Goal: Task Accomplishment & Management: Manage account settings

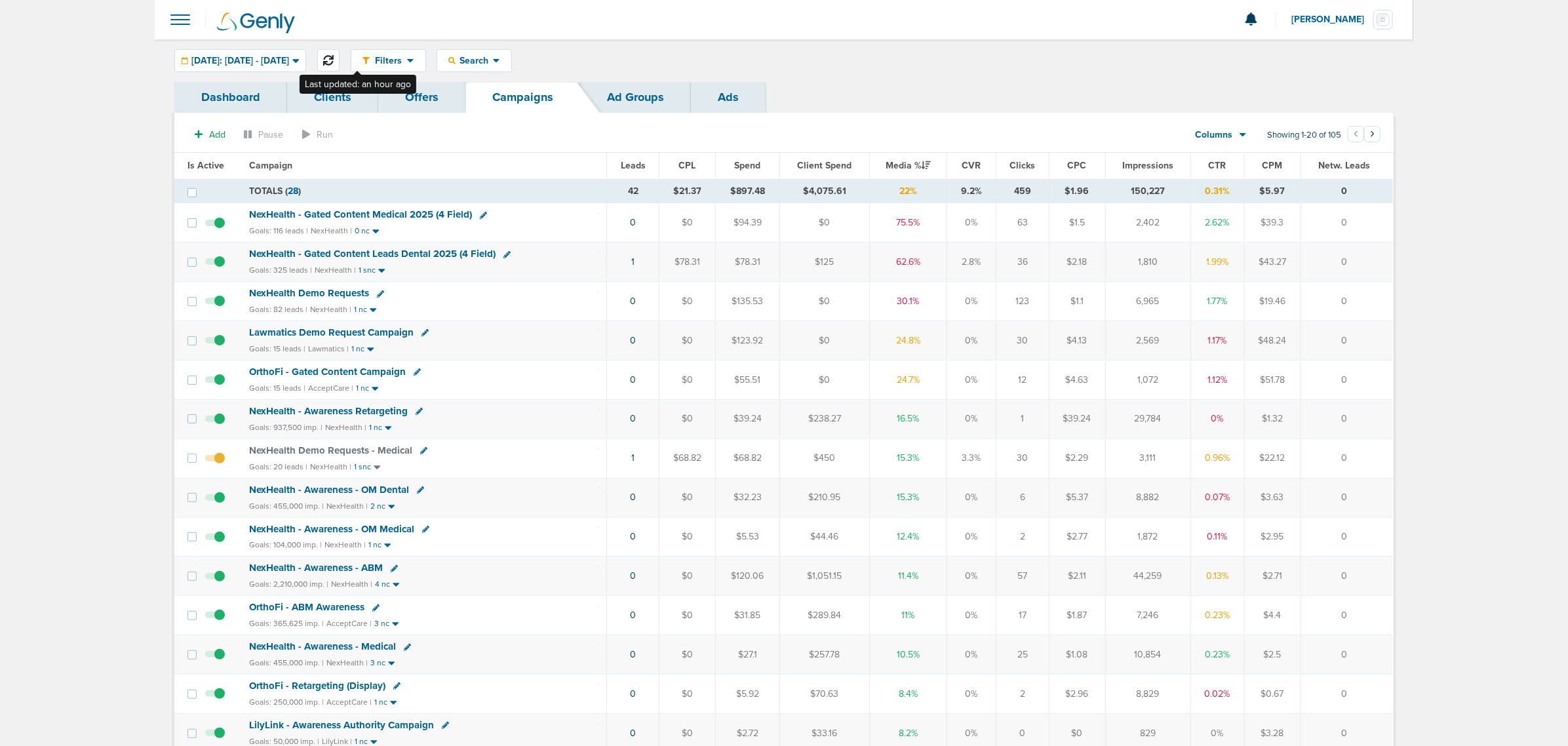
click at [334, 61] on icon at bounding box center [329, 60] width 11 height 11
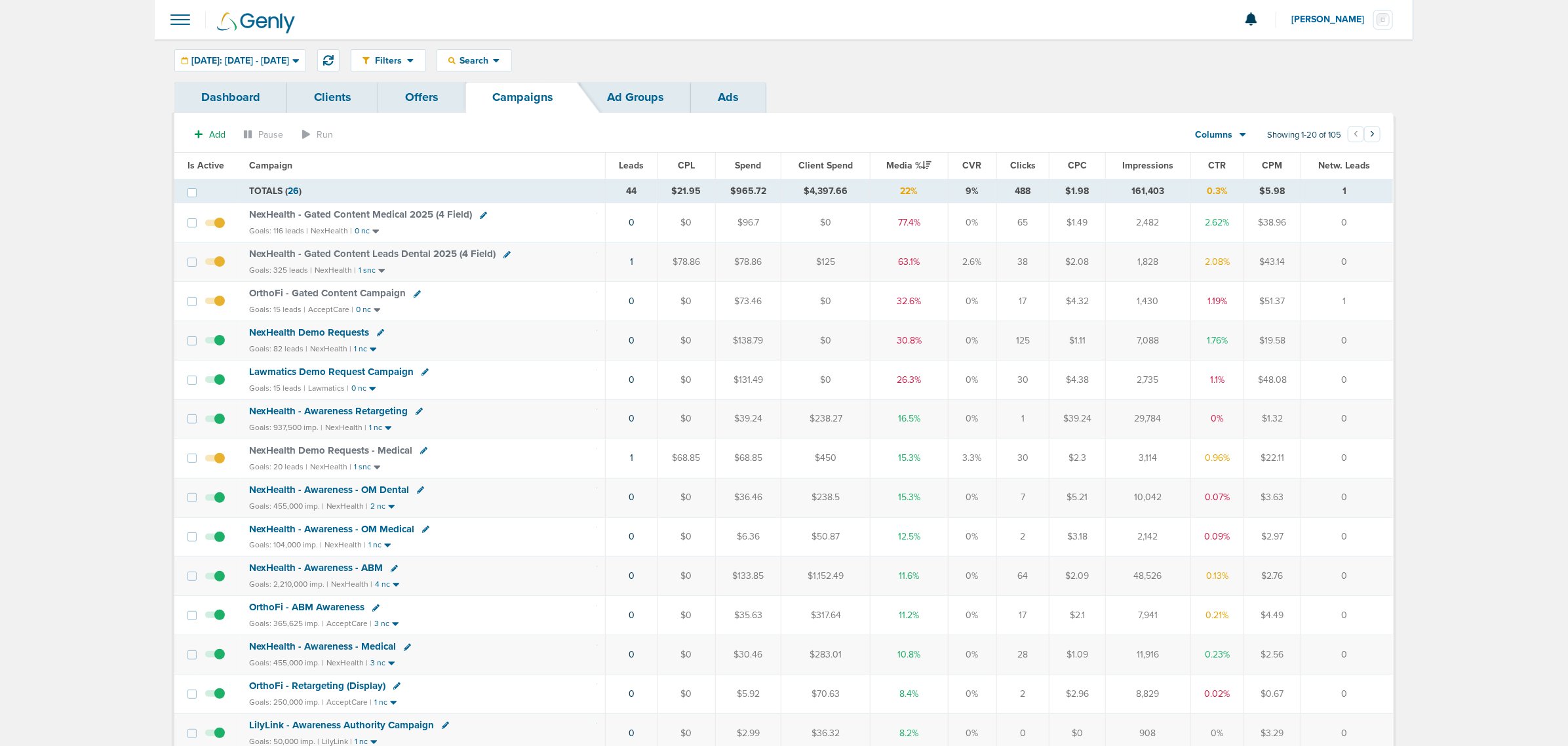
click at [283, 333] on span "NexHealth Demo Requests" at bounding box center [309, 333] width 120 height 12
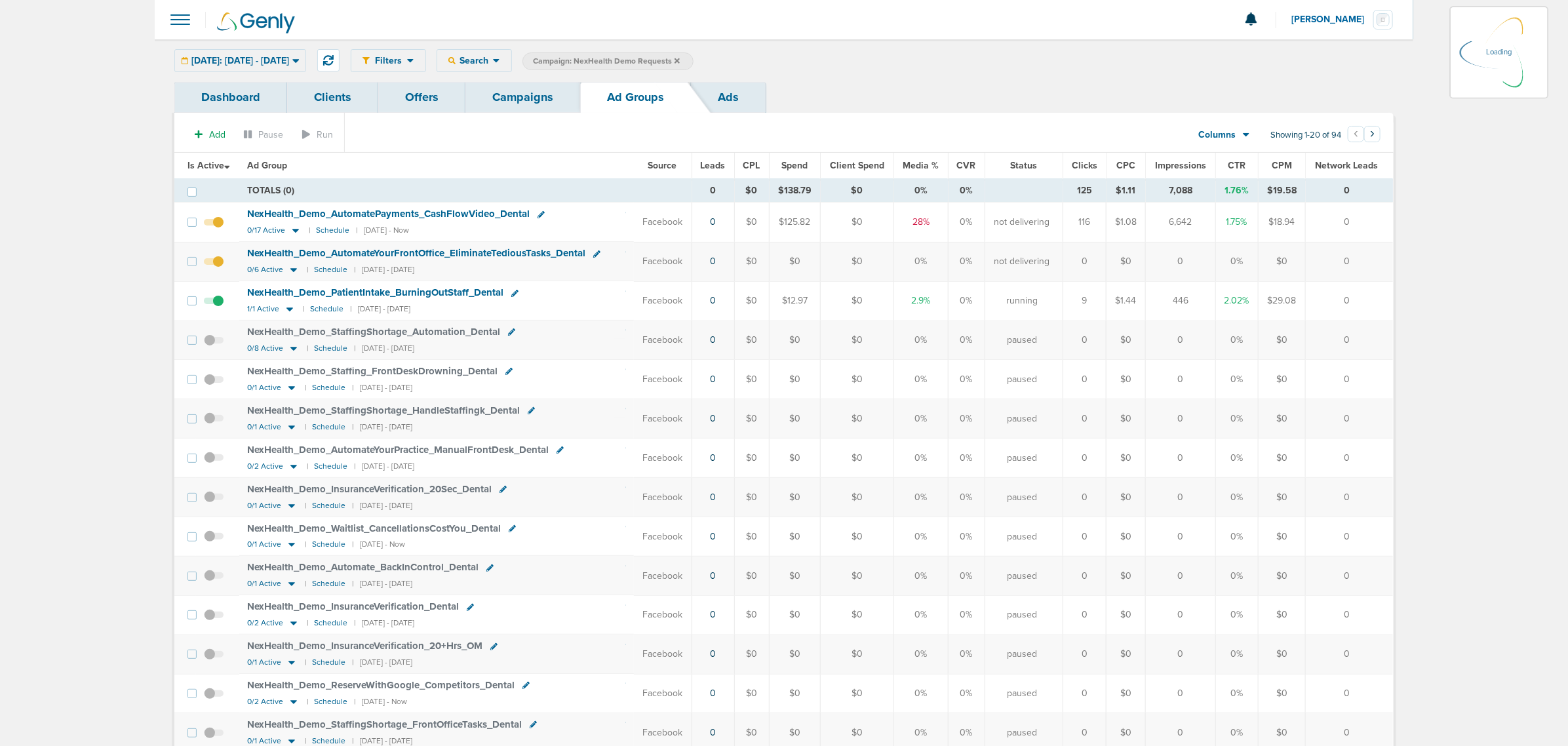
drag, startPoint x: 1356, startPoint y: 300, endPoint x: 611, endPoint y: 309, distance: 745.1
click at [611, 309] on tr "NexHealth_ Demo_ PatientIntake_ BurningOutStaff_ Dental 1/1 Active | Schedule |…" at bounding box center [784, 301] width 1219 height 40
click at [610, 308] on td "NexHealth_ Demo_ PatientIntake_ BurningOutStaff_ Dental 1/1 Active | Schedule |…" at bounding box center [436, 301] width 394 height 40
click at [498, 95] on link "Campaigns" at bounding box center [523, 97] width 115 height 31
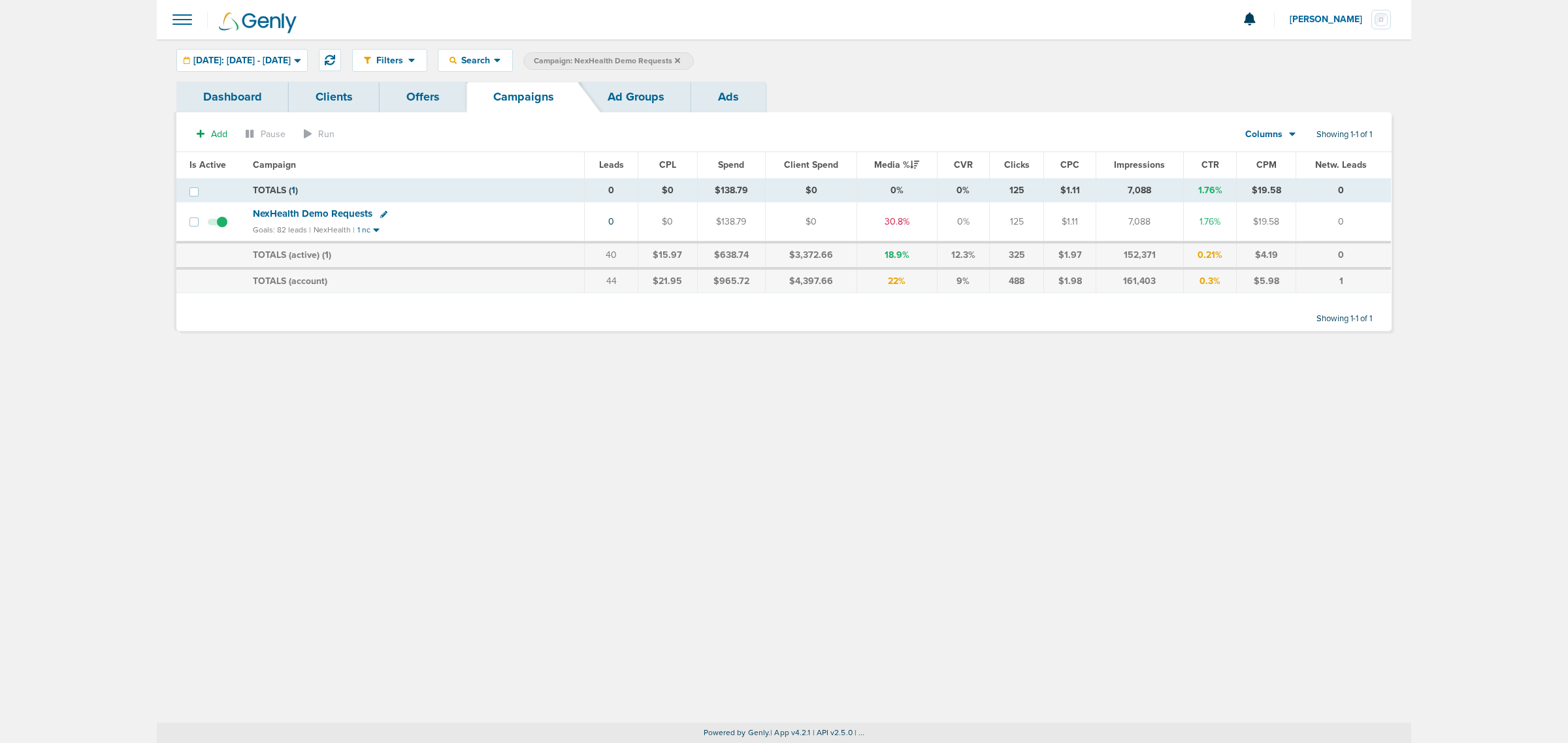
click at [681, 58] on icon at bounding box center [678, 60] width 5 height 5
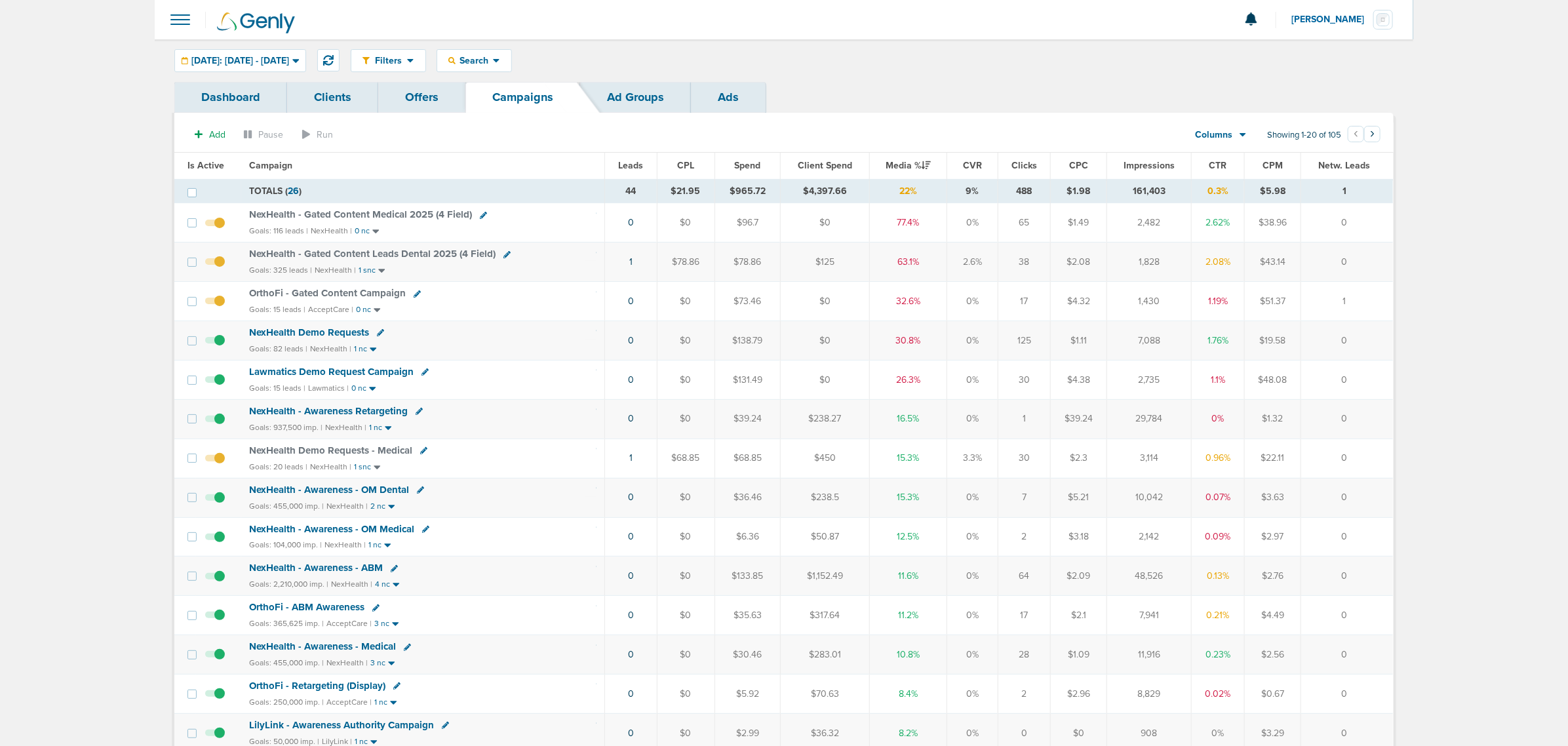
click at [421, 374] on icon at bounding box center [425, 372] width 7 height 7
select select
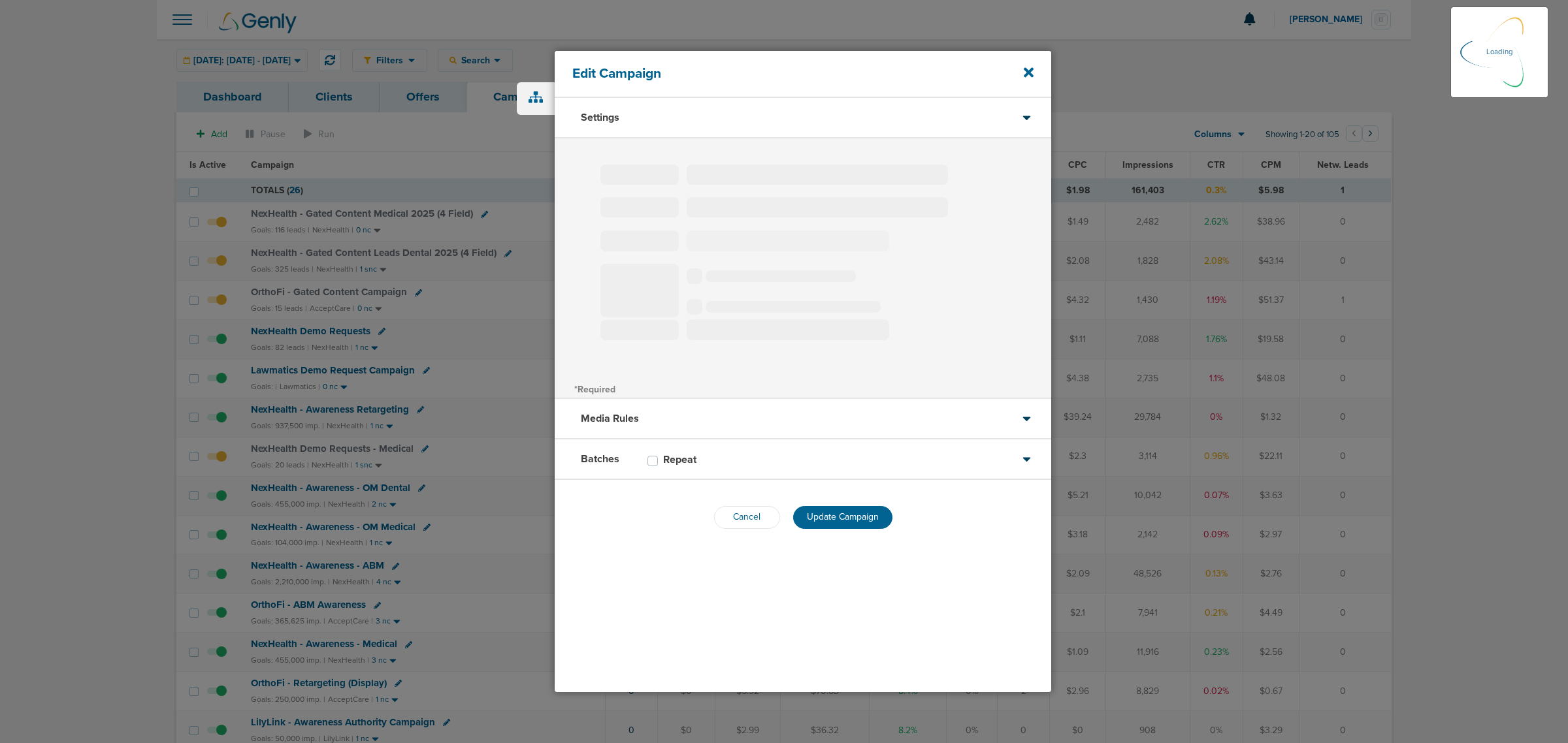
type input "Lawmatics Demo Request Campaign"
select select "Leads"
radio input "true"
select select "readWrite"
select select "1"
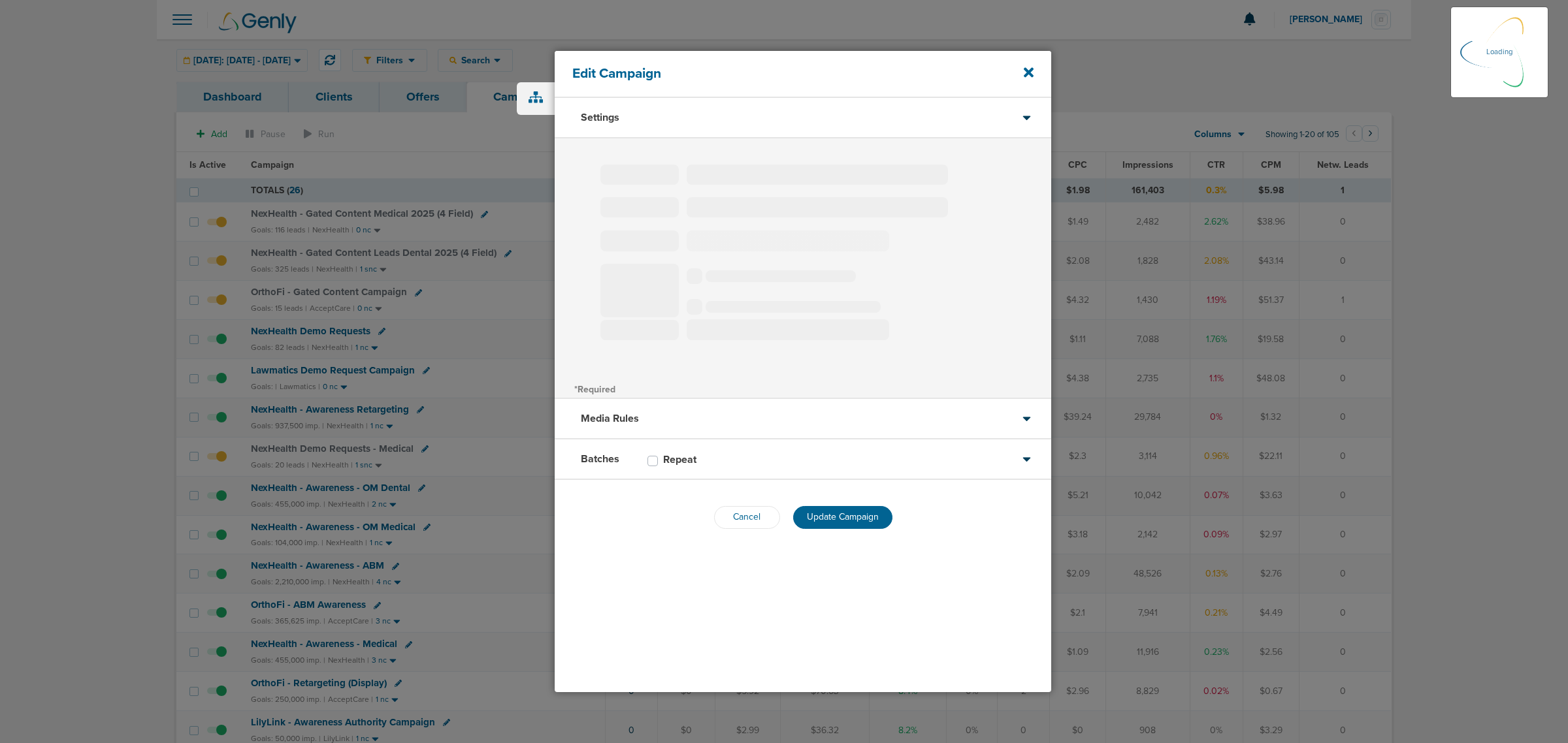
select select "2"
select select "3"
select select "4"
select select "6"
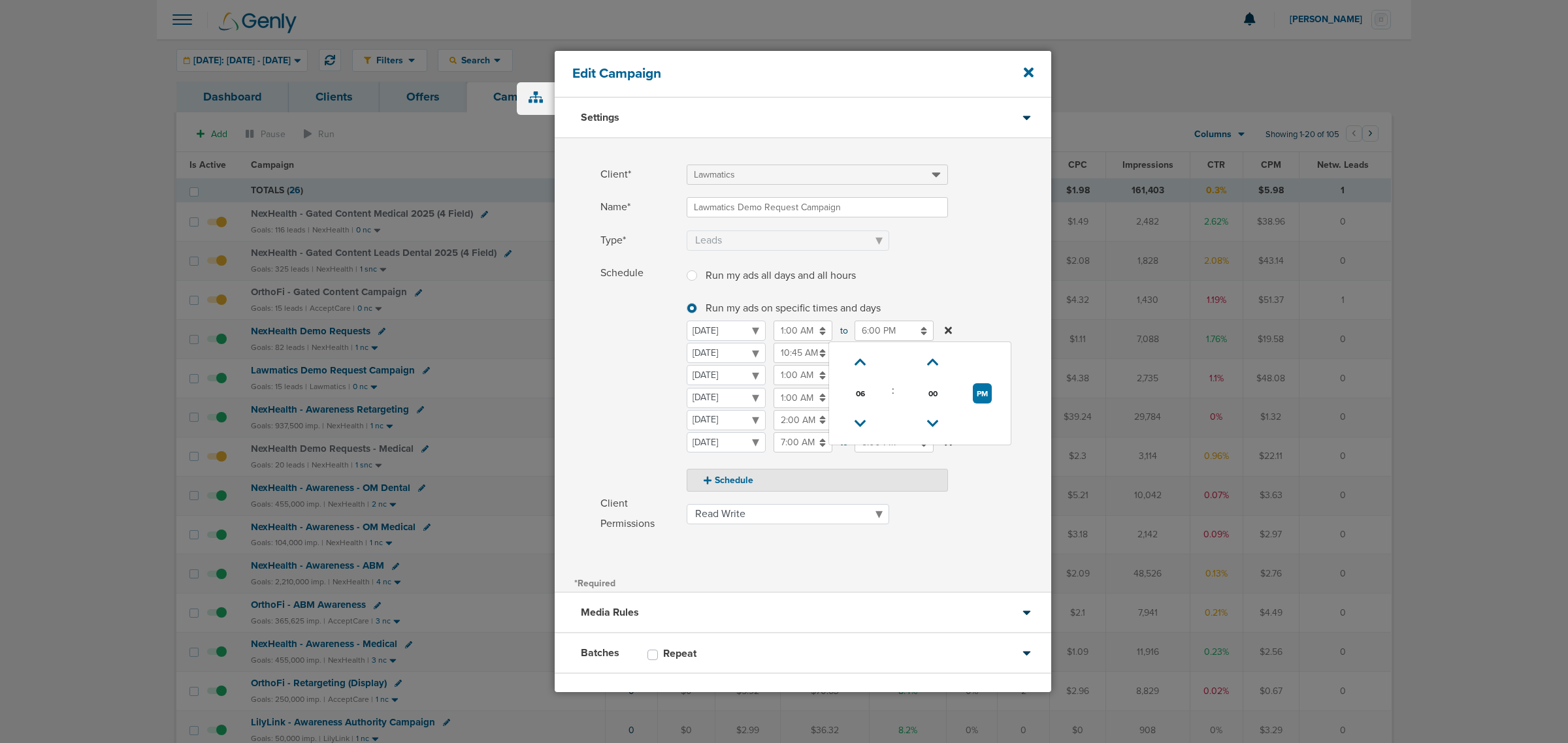
click at [889, 324] on input "6:00 PM" at bounding box center [894, 331] width 79 height 20
click at [861, 421] on icon at bounding box center [861, 424] width 12 height 8
type input "4:00 PM"
click at [977, 258] on span at bounding box center [869, 257] width 364 height 9
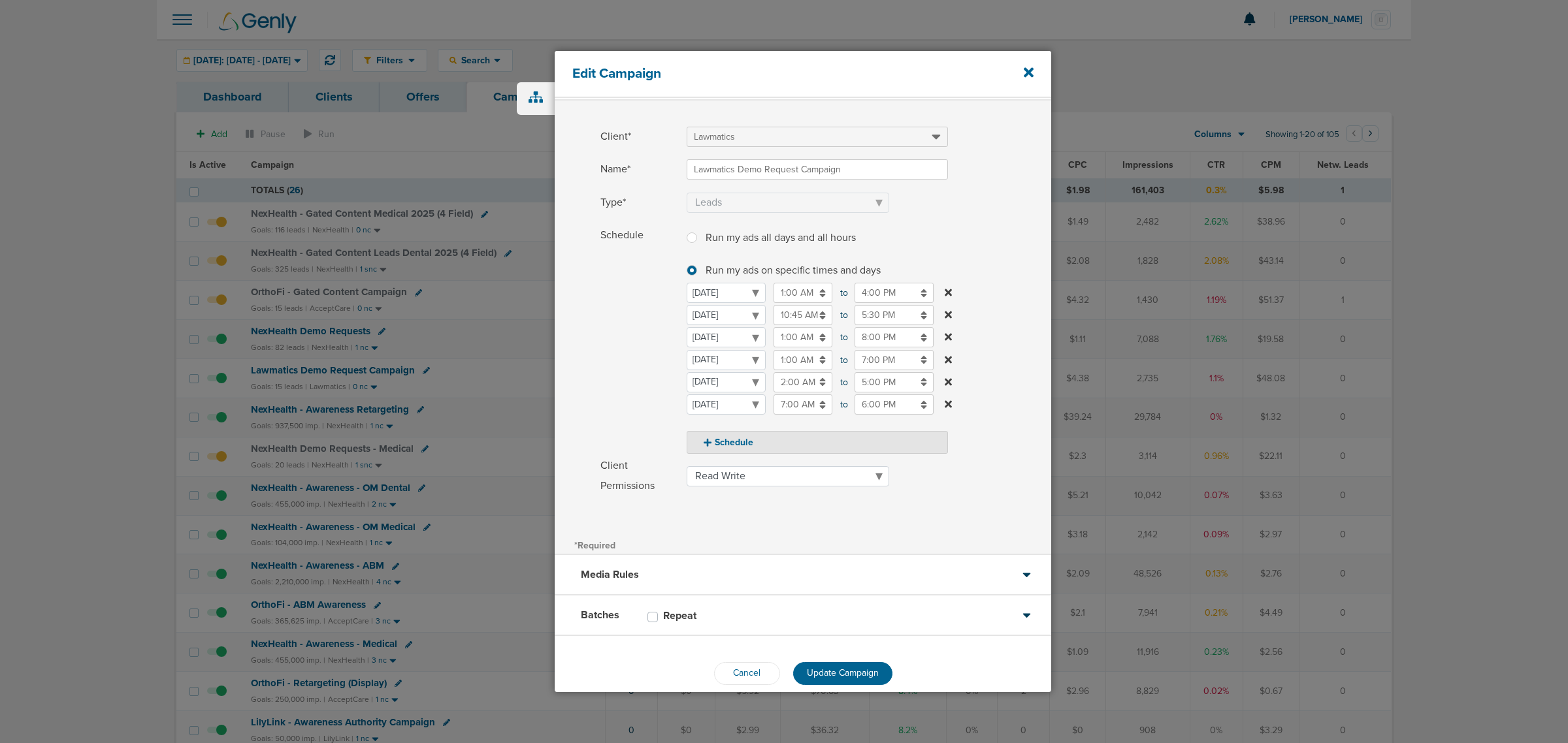
scroll to position [56, 0]
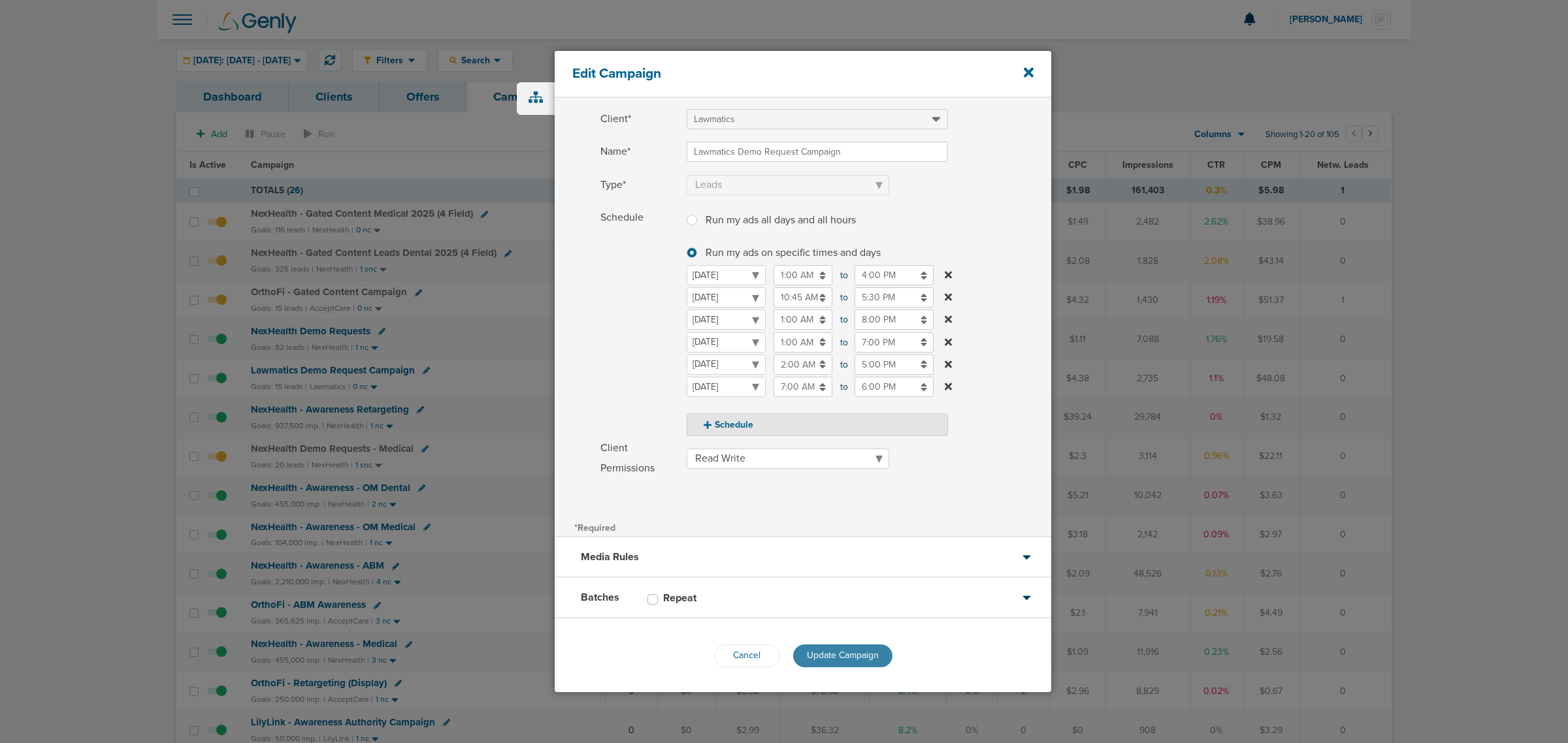
click at [835, 655] on span "Update Campaign" at bounding box center [843, 655] width 72 height 11
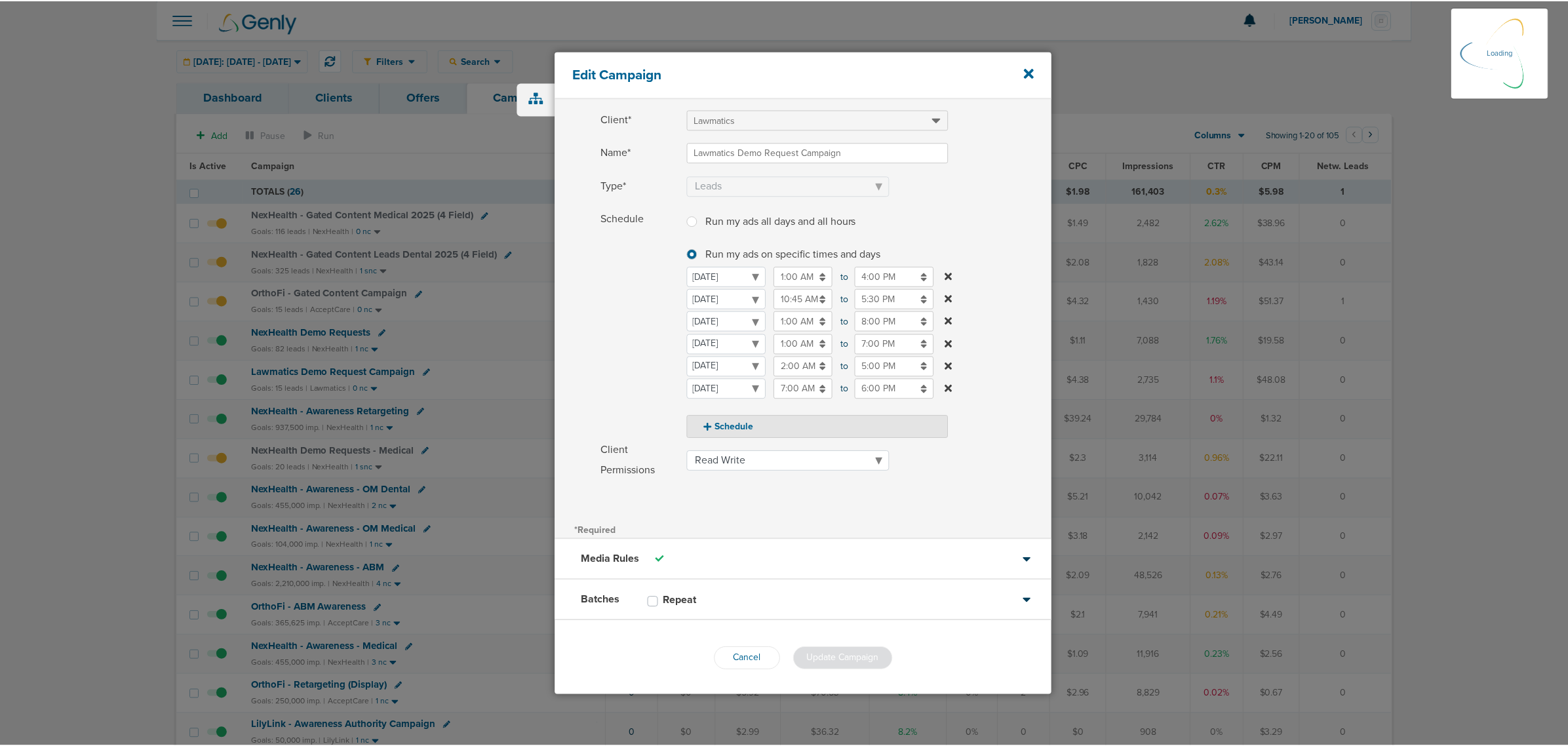
scroll to position [13, 0]
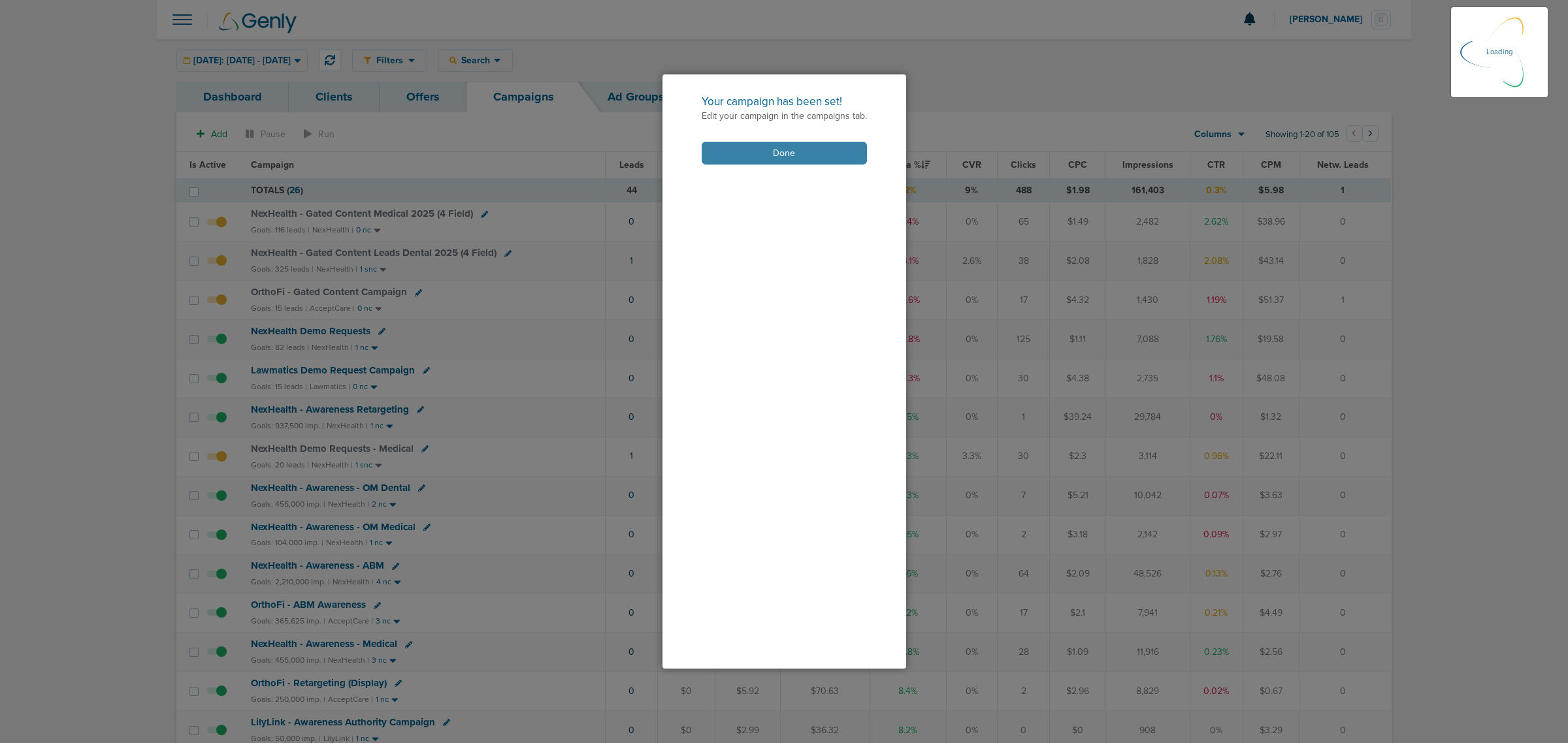
click at [808, 157] on button "Done" at bounding box center [784, 153] width 165 height 23
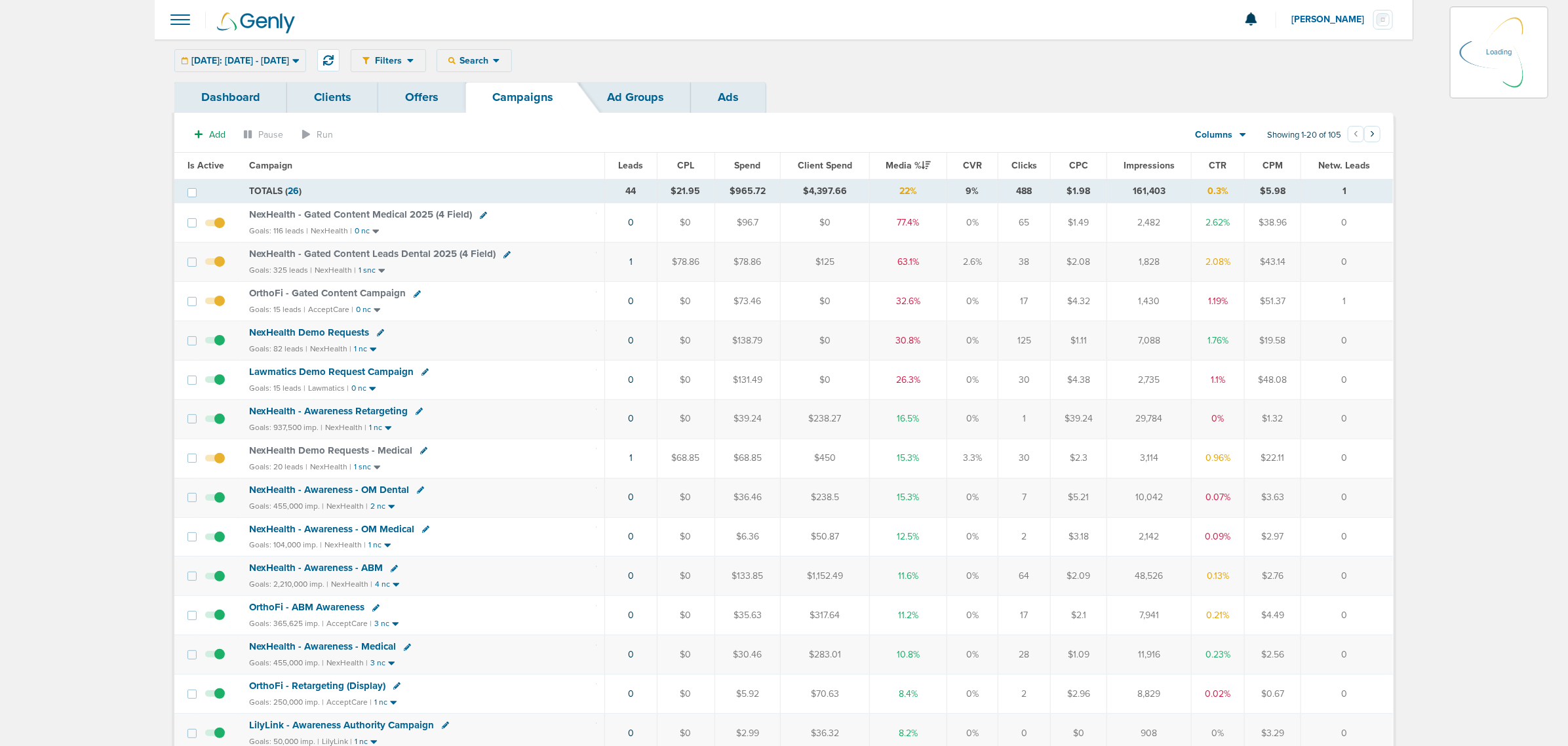
click at [364, 370] on span "Lawmatics Demo Request Campaign" at bounding box center [331, 372] width 165 height 12
click at [379, 371] on span "Lawmatics Demo Request Campaign" at bounding box center [331, 372] width 165 height 12
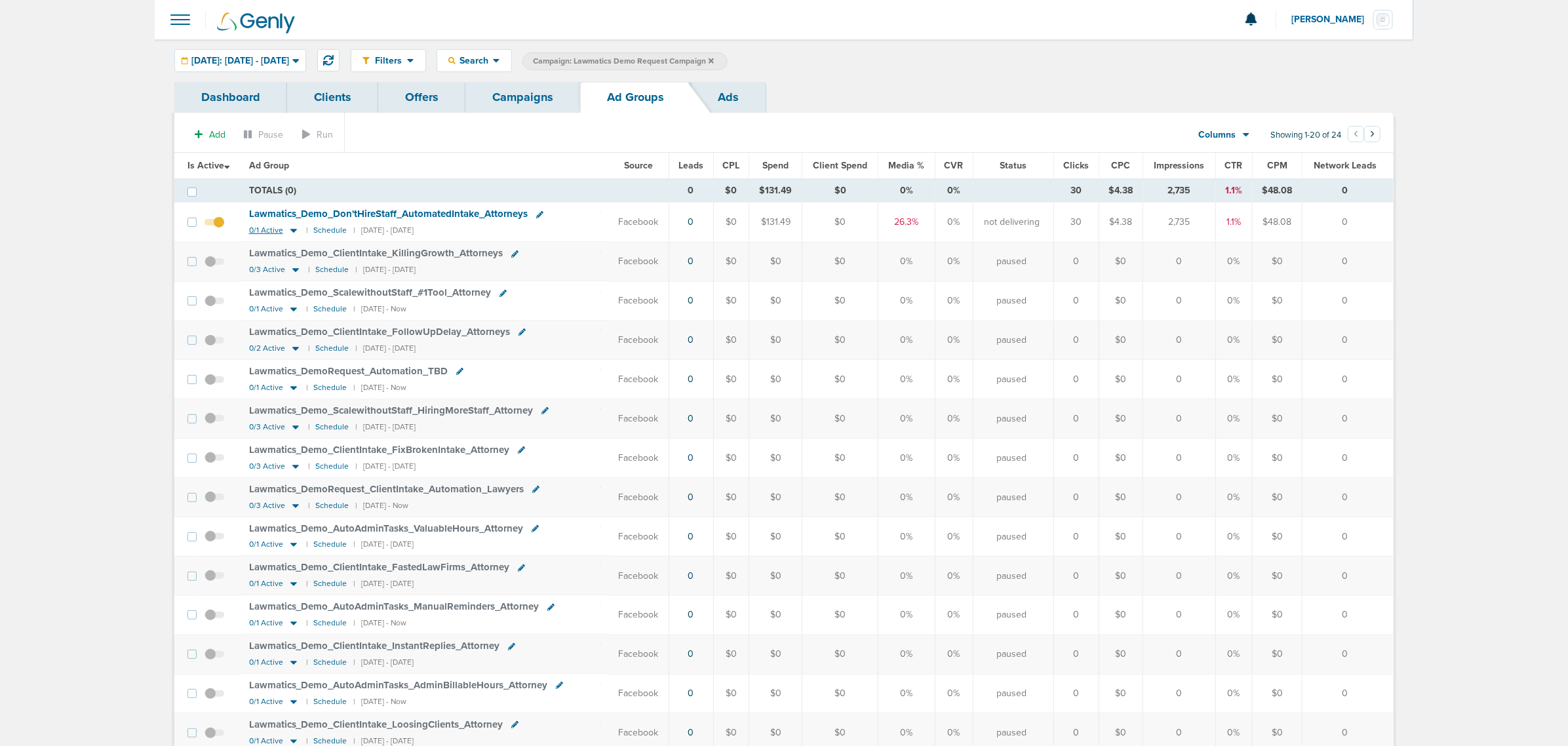
click at [293, 231] on icon at bounding box center [294, 231] width 7 height 4
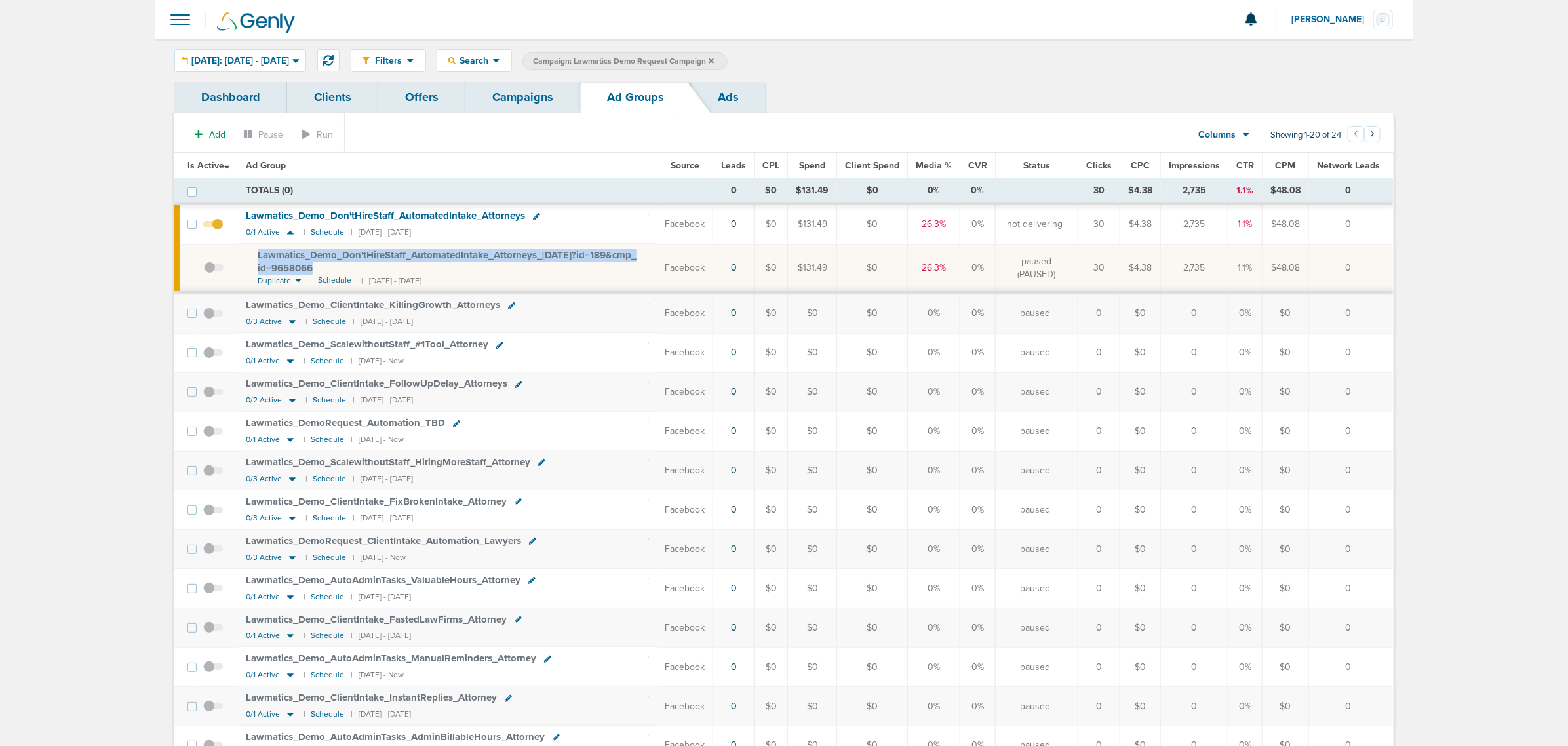
drag, startPoint x: 342, startPoint y: 266, endPoint x: 249, endPoint y: 256, distance: 93.5
click at [249, 256] on td "Lawmatics_ Demo_ Don'tHireStaff_ AutomatedIntake_ Attorneys_ [DATE]?id=189&cmp_…" at bounding box center [447, 268] width 419 height 48
copy span "Lawmatics_ Demo_ Don'tHireStaff_ AutomatedIntake_ Attorneys_ [DATE]?id=189&cmp_…"
click at [505, 145] on section "Add Pause Run Columns Media Stats Sales Performance Custom Showing 1-20 of 24 ‹…" at bounding box center [784, 137] width 1219 height 30
drag, startPoint x: 323, startPoint y: 267, endPoint x: 254, endPoint y: 254, distance: 70.2
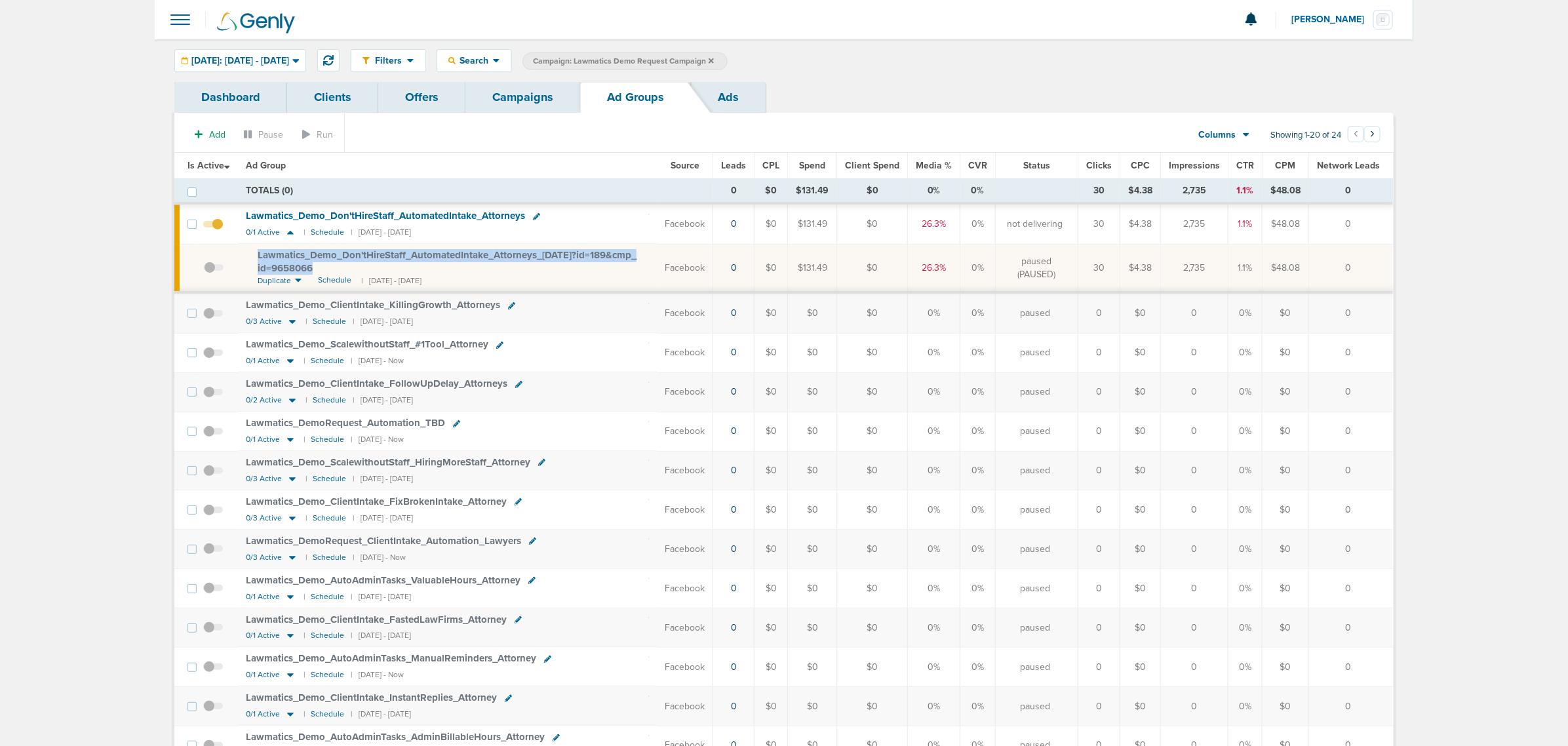
click at [254, 254] on td "Lawmatics_ Demo_ Don'tHireStaff_ AutomatedIntake_ Attorneys_ [DATE]?id=189&cmp_…" at bounding box center [447, 268] width 419 height 48
copy span "Lawmatics_ Demo_ Don'tHireStaff_ AutomatedIntake_ Attorneys_ [DATE]?id=189&cmp_…"
click at [503, 107] on link "Campaigns" at bounding box center [523, 97] width 115 height 31
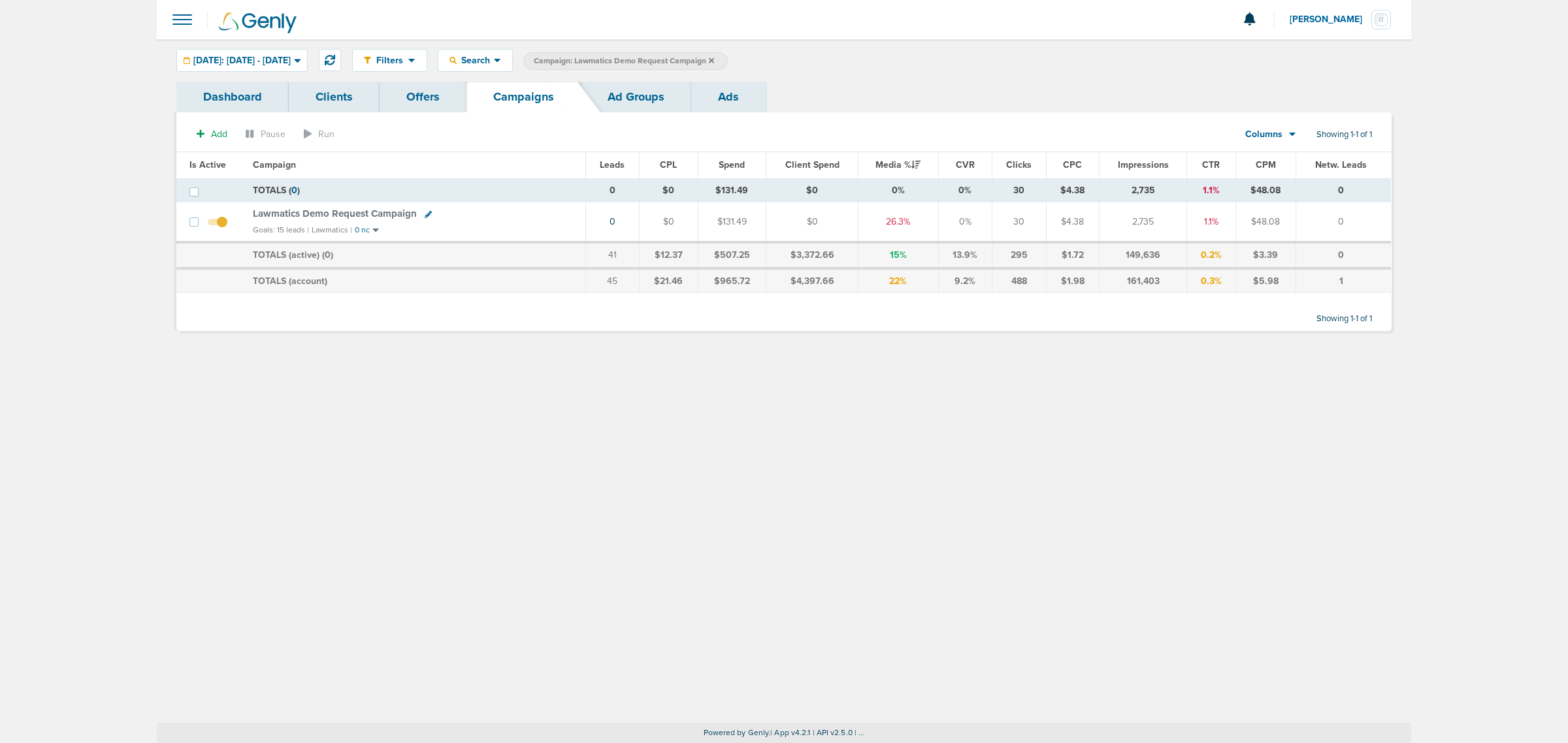
click at [714, 57] on icon at bounding box center [712, 61] width 5 height 8
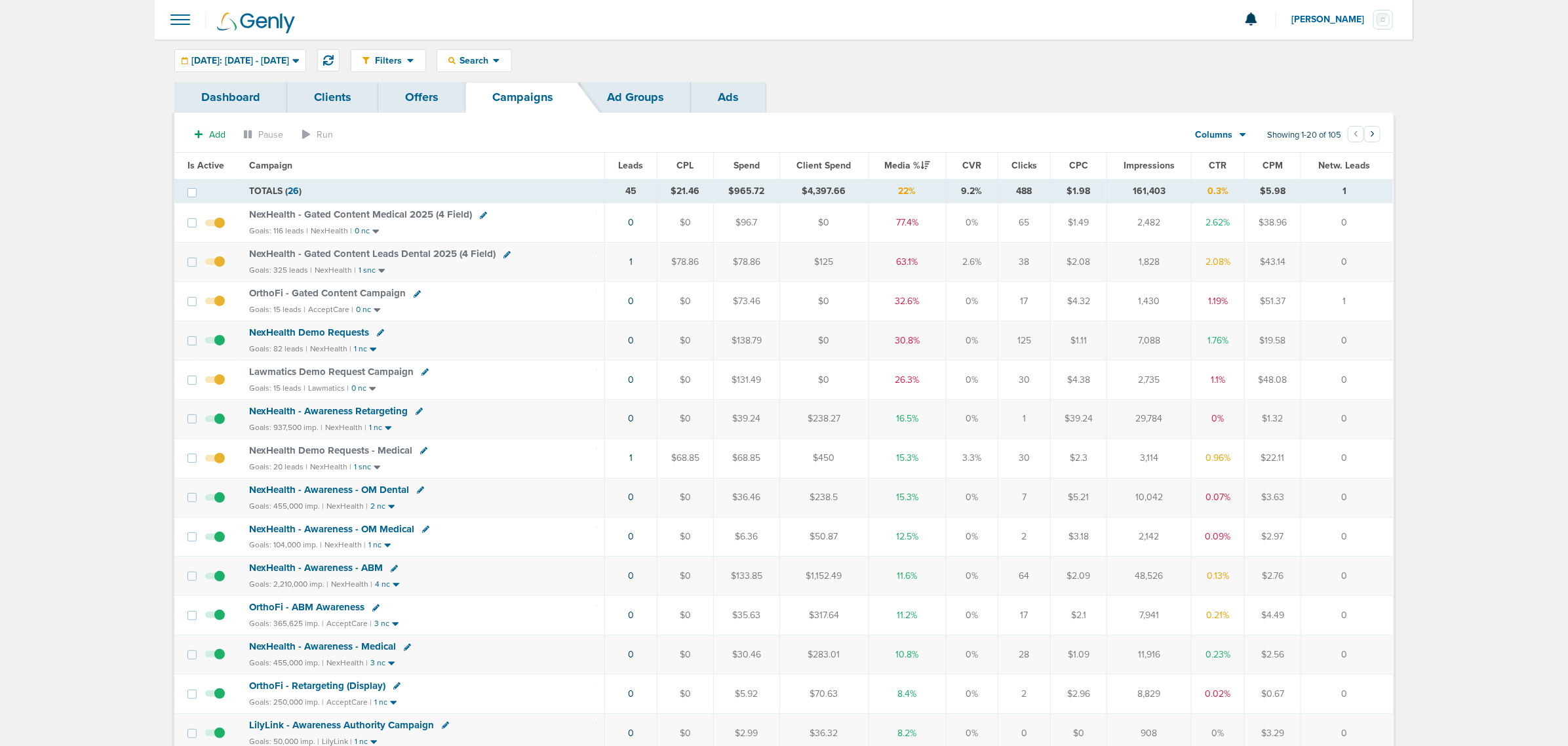
drag, startPoint x: 1357, startPoint y: 342, endPoint x: 417, endPoint y: 325, distance: 940.2
click at [515, 328] on tr "NexHealth Demo Requests Goals: 82 leads | NexHealth | 1 nc 0 $0 $138.79 $0 30.8…" at bounding box center [784, 341] width 1219 height 40
click at [410, 329] on div "NexHealth Demo Requests" at bounding box center [423, 333] width 347 height 13
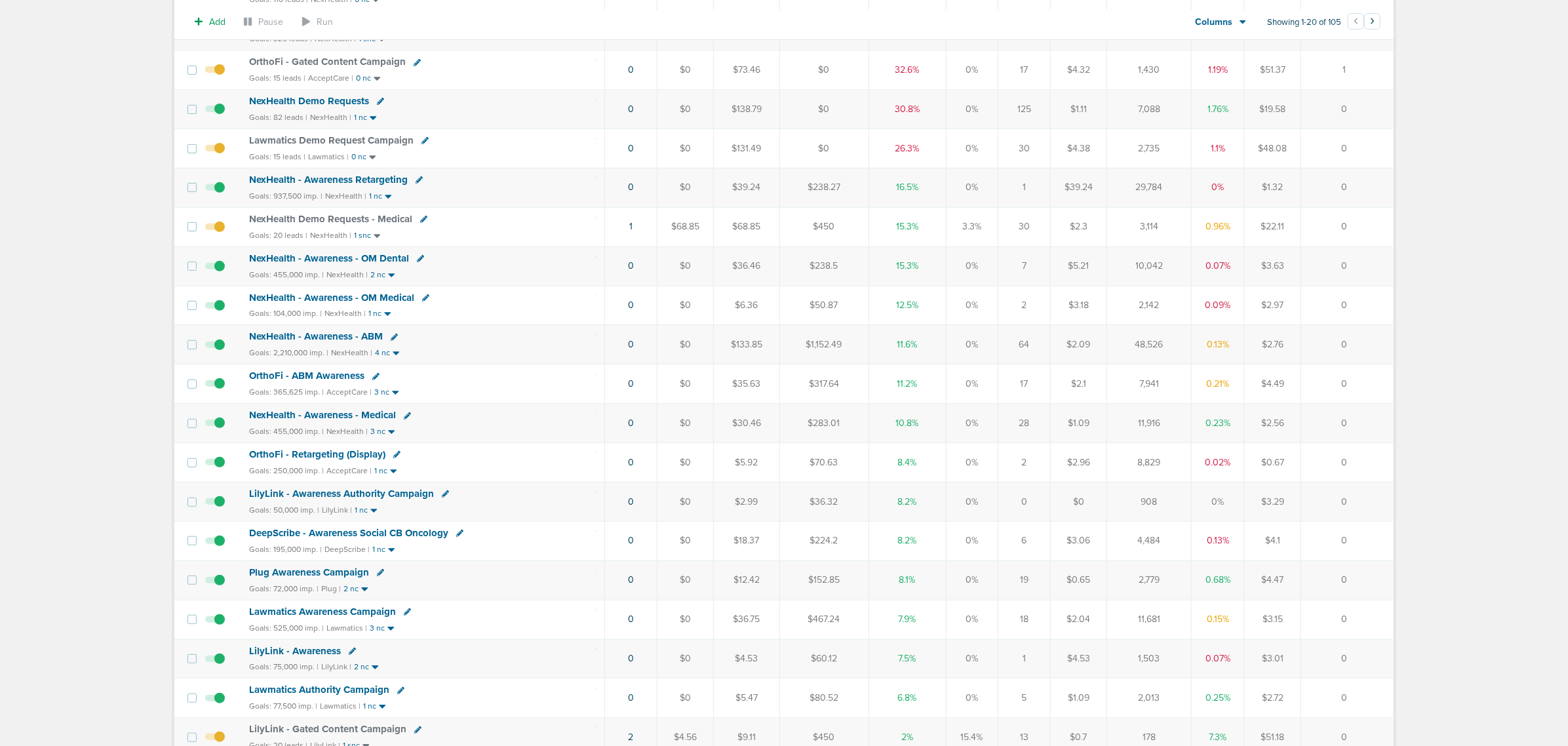
scroll to position [246, 0]
